Goal: Check status: Check status

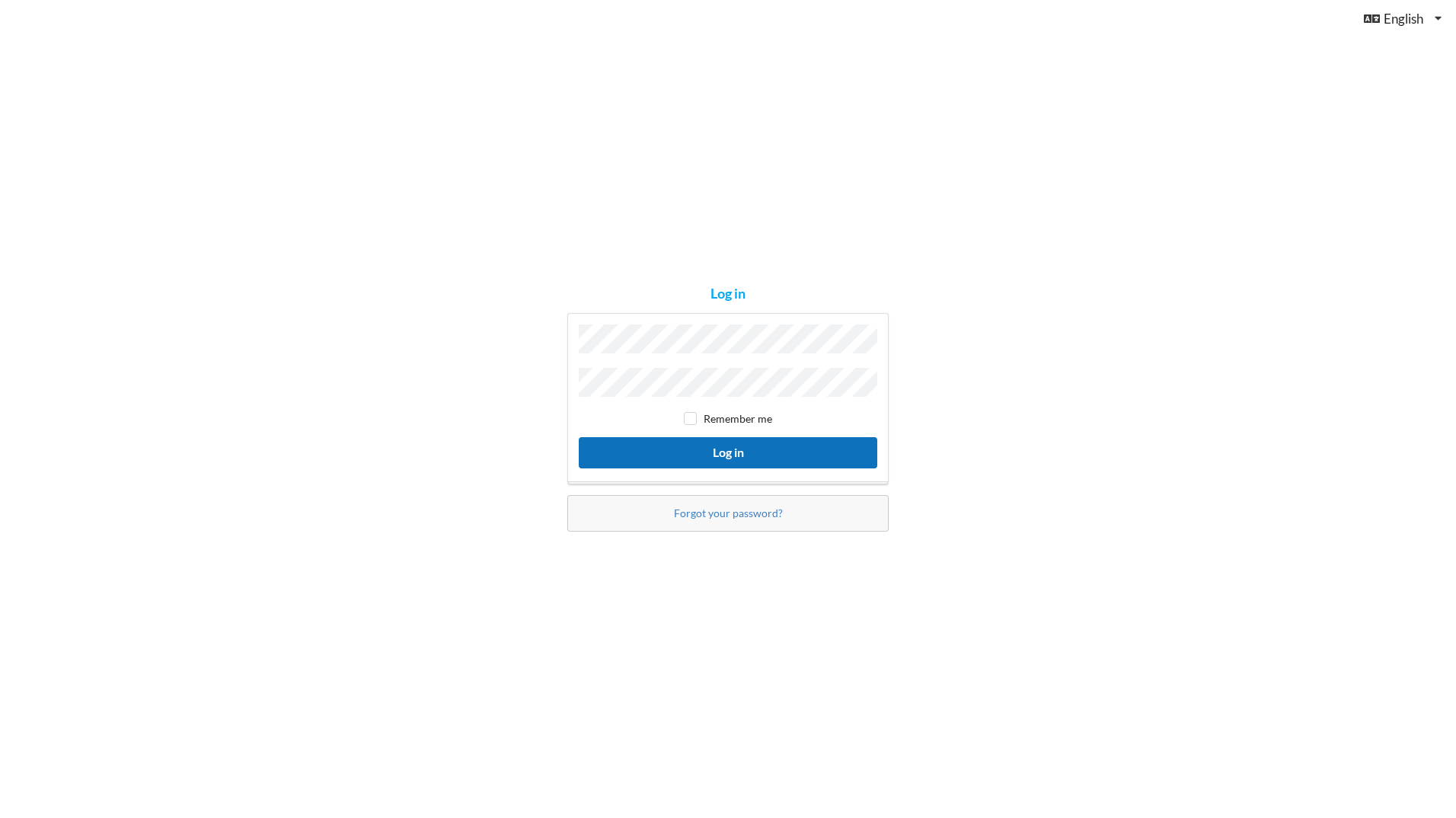
click at [709, 463] on button "Log in" at bounding box center [728, 453] width 299 height 31
click at [689, 445] on button "Log in" at bounding box center [728, 453] width 299 height 31
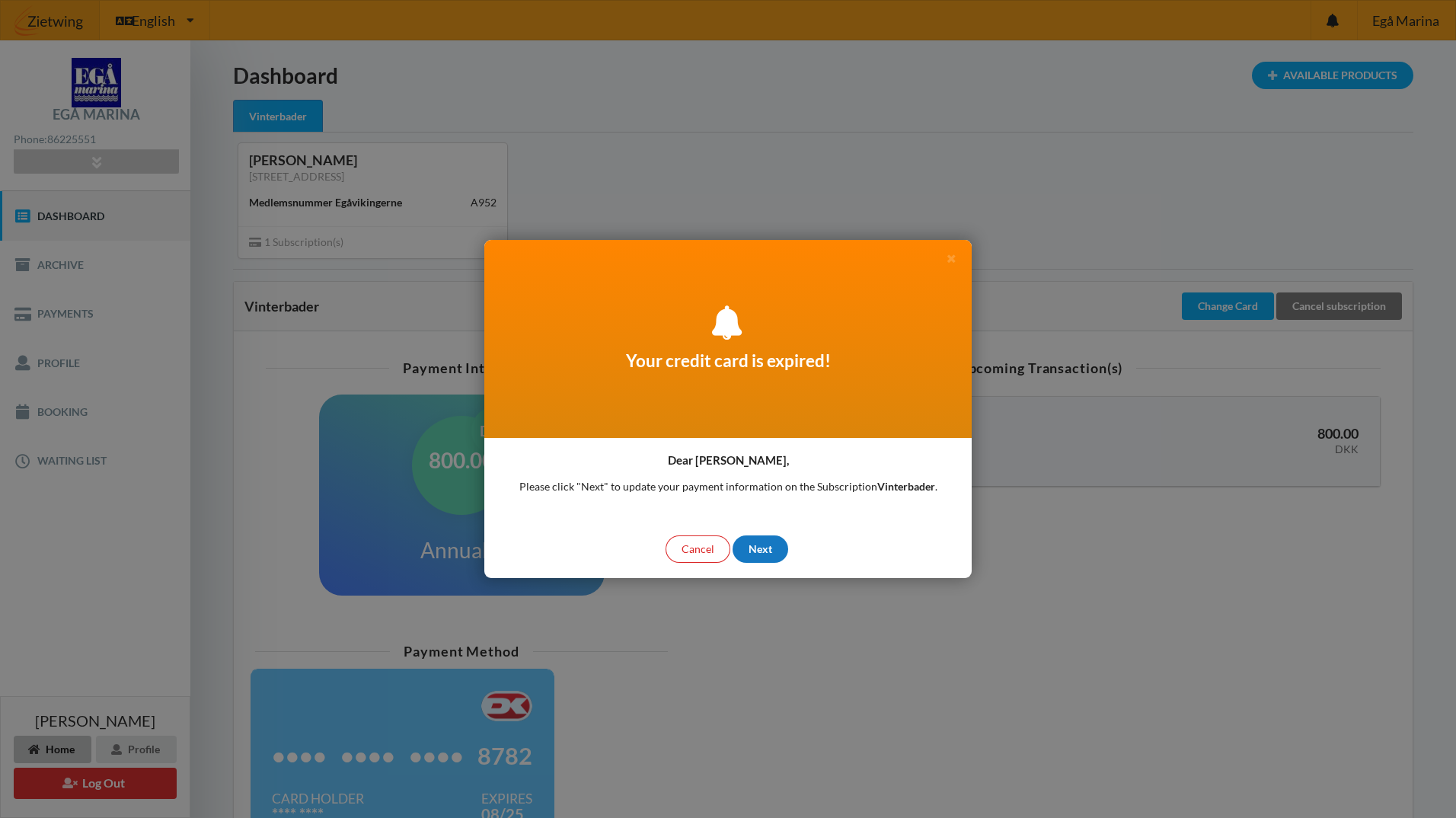
click at [758, 548] on div "Next" at bounding box center [760, 549] width 56 height 27
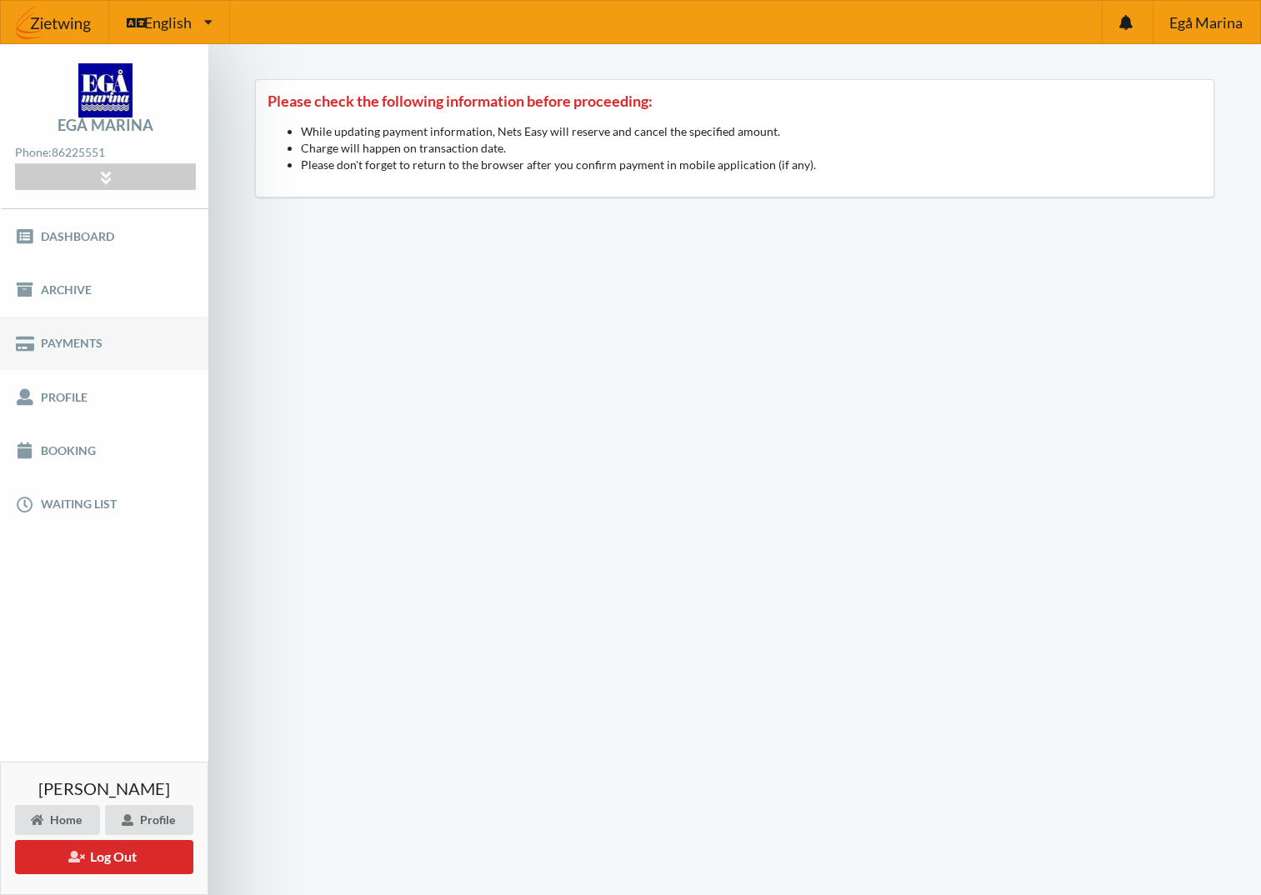
click at [67, 348] on link "Payments" at bounding box center [104, 343] width 208 height 53
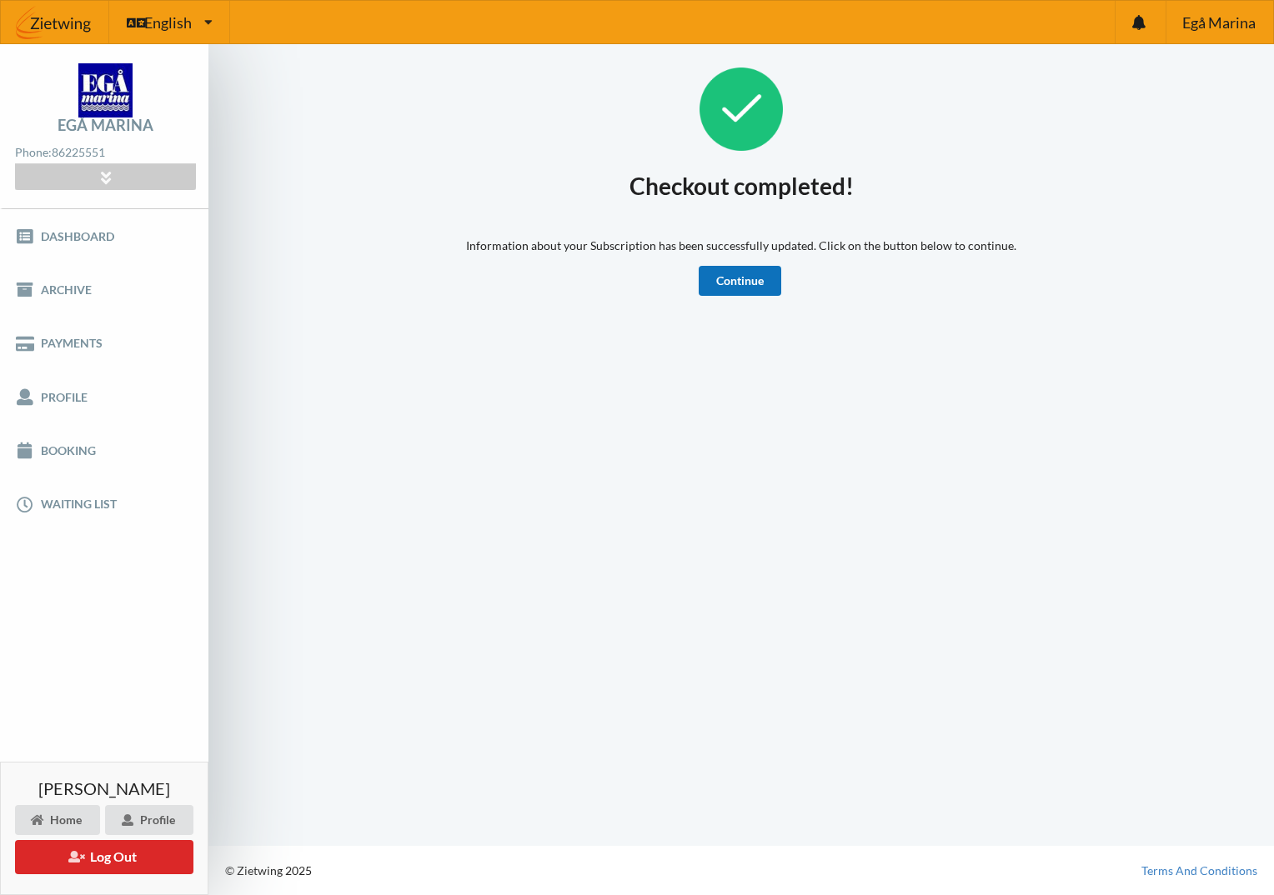
click at [752, 279] on link "Continue" at bounding box center [740, 281] width 83 height 30
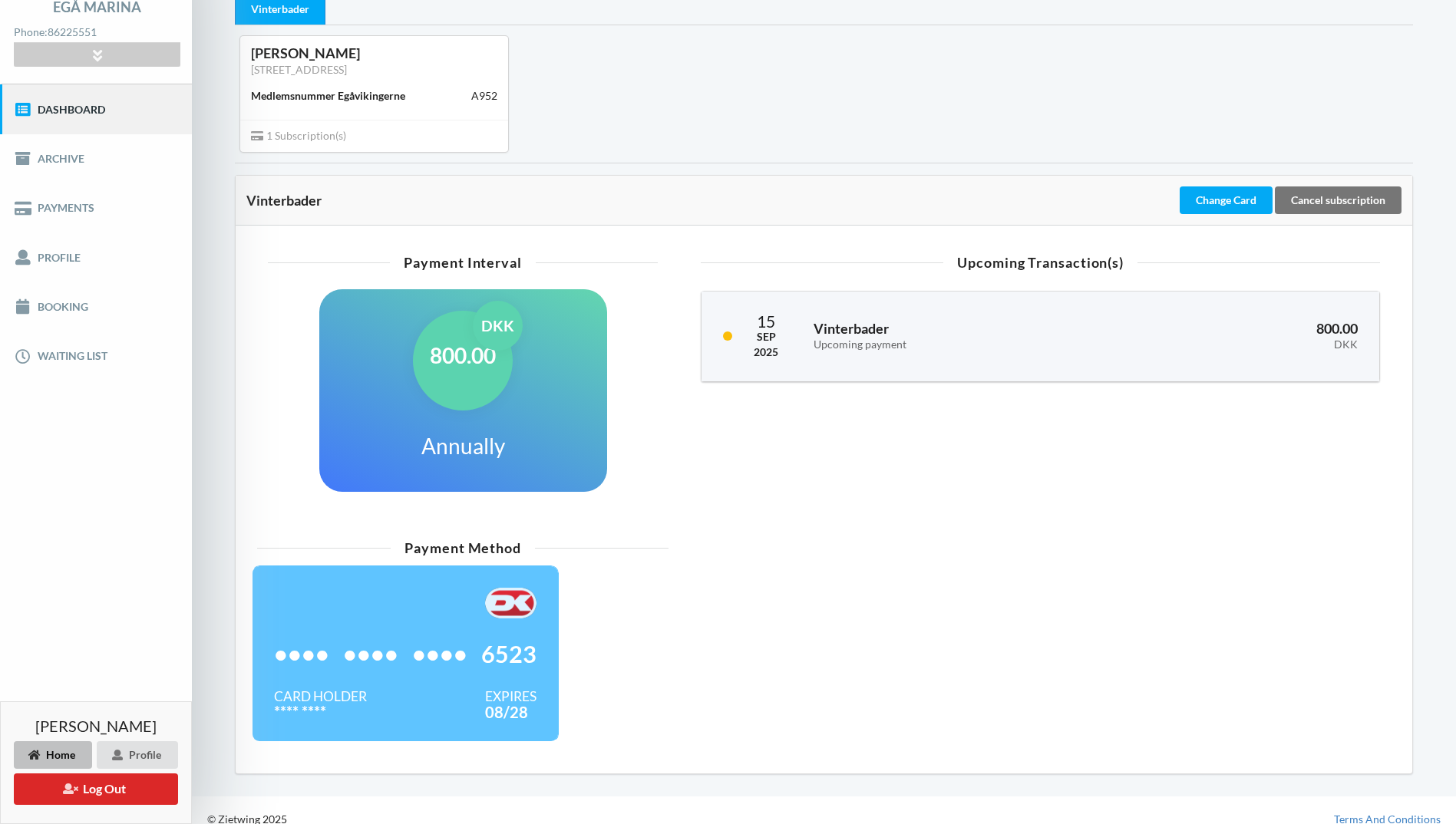
scroll to position [126, 0]
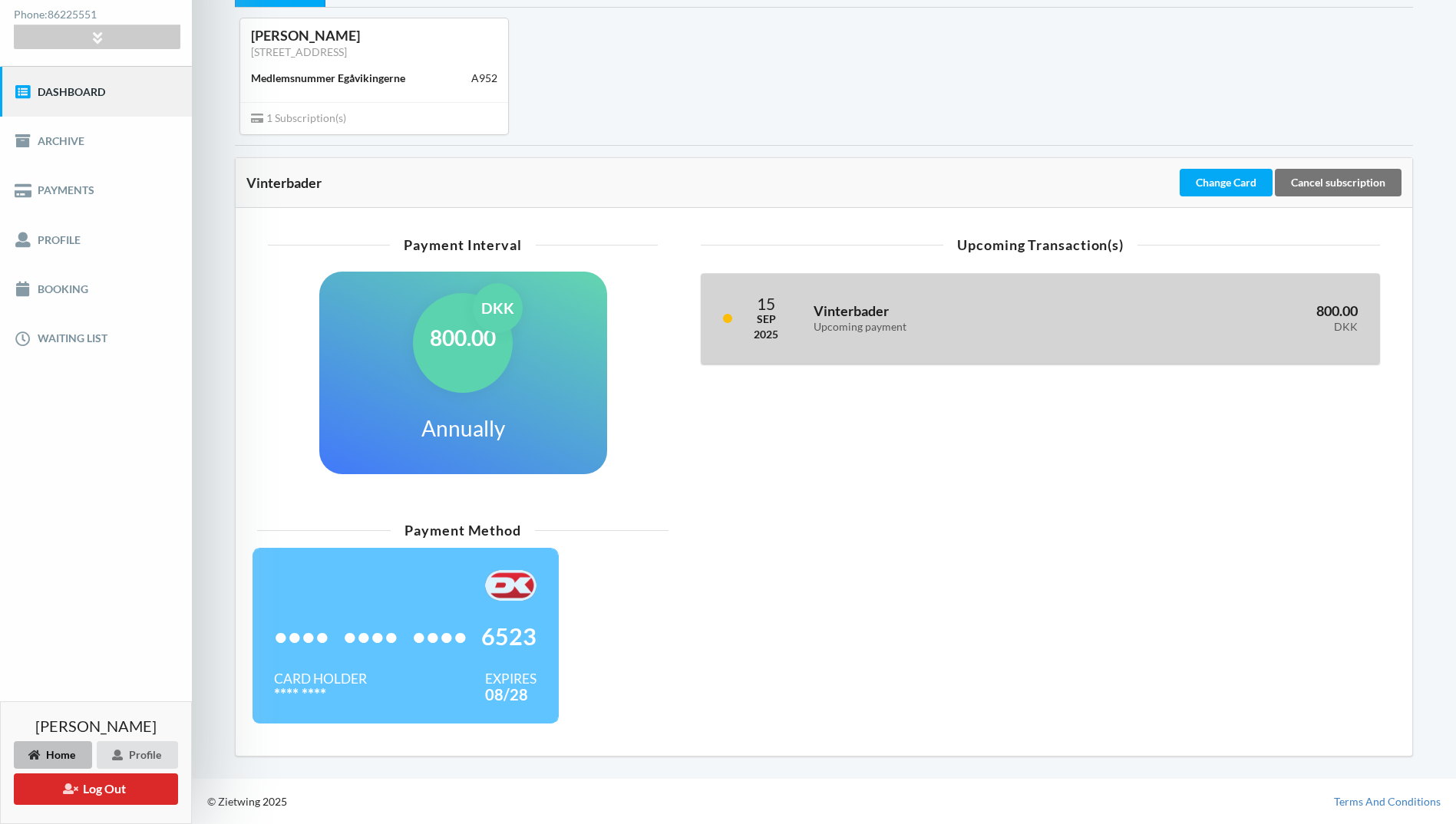
click at [908, 300] on div "Vinterbader Upcoming payment" at bounding box center [956, 319] width 308 height 50
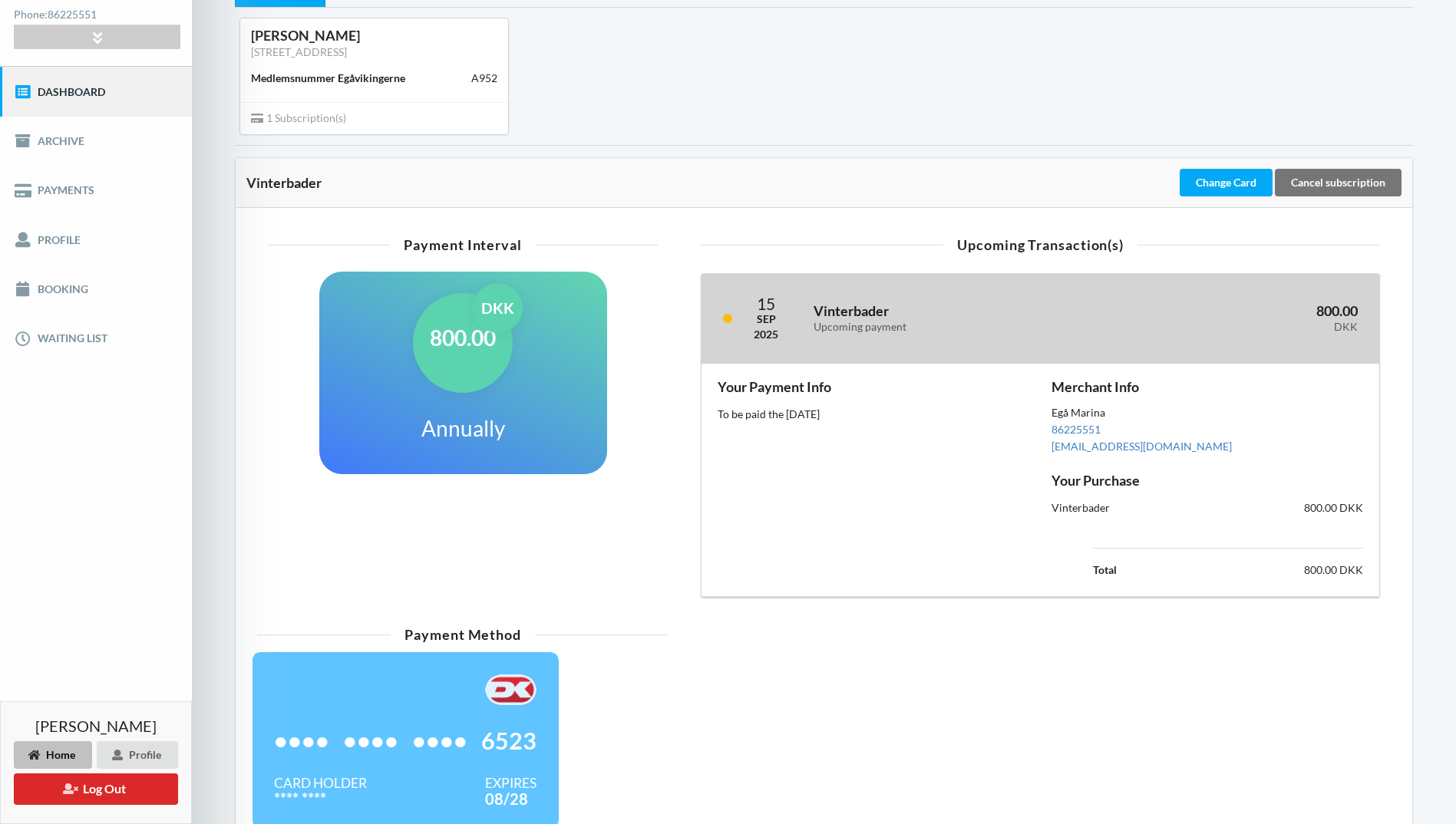
click at [876, 311] on h3 "Vinterbader Upcoming payment" at bounding box center [957, 317] width 287 height 30
